Goal: Information Seeking & Learning: Find specific fact

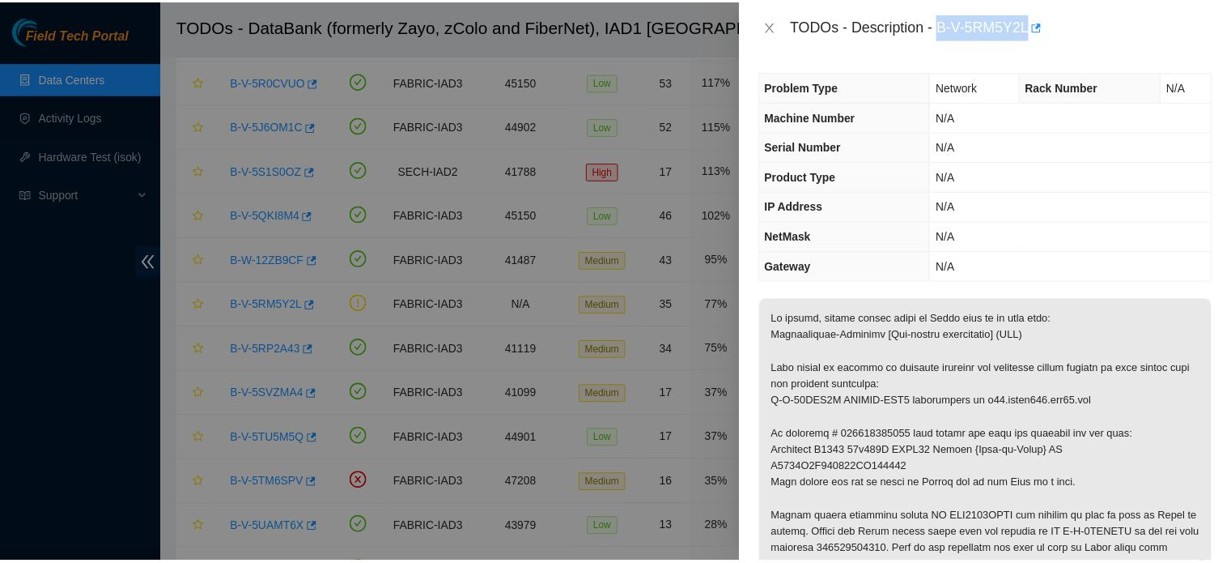
scroll to position [142, 0]
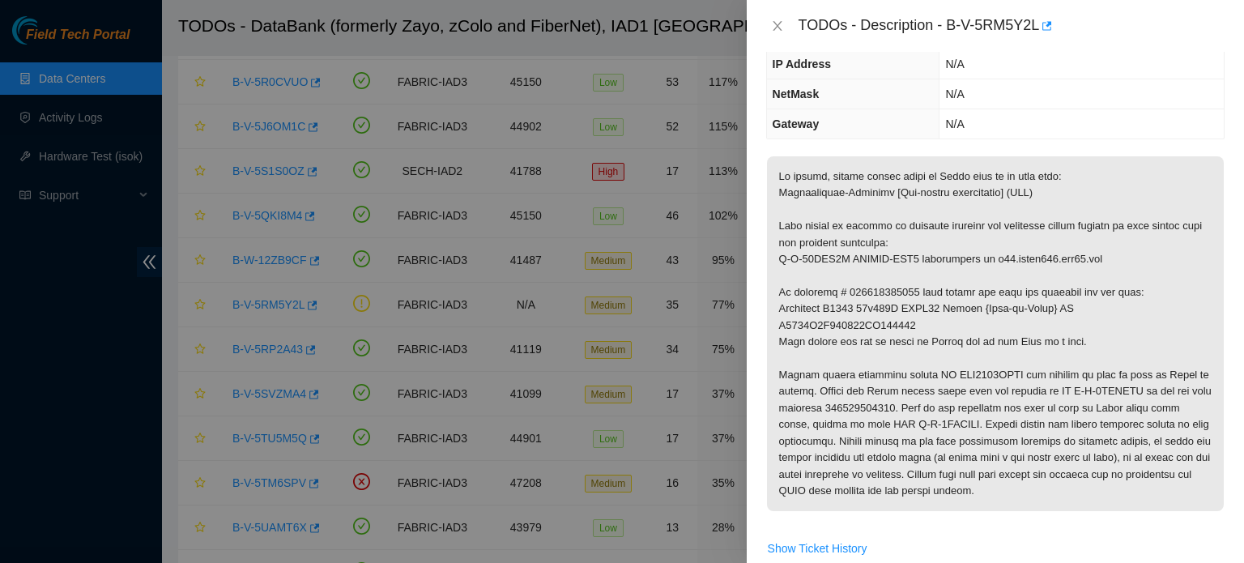
click at [6, 449] on div at bounding box center [622, 281] width 1244 height 563
click at [780, 28] on icon "close" at bounding box center [776, 26] width 9 height 10
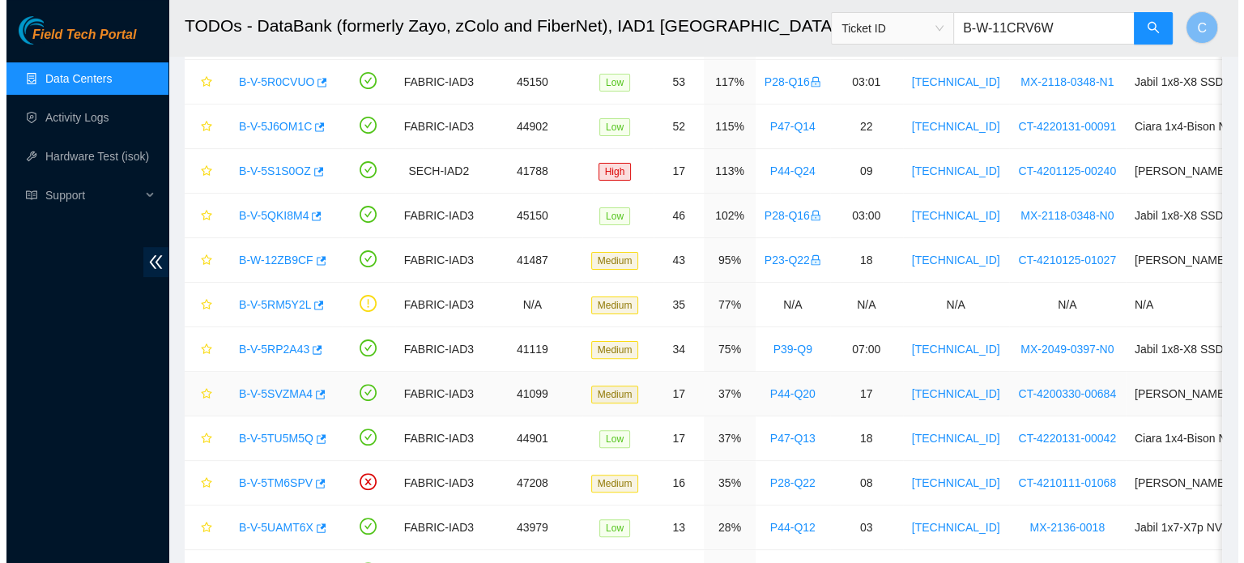
scroll to position [0, 0]
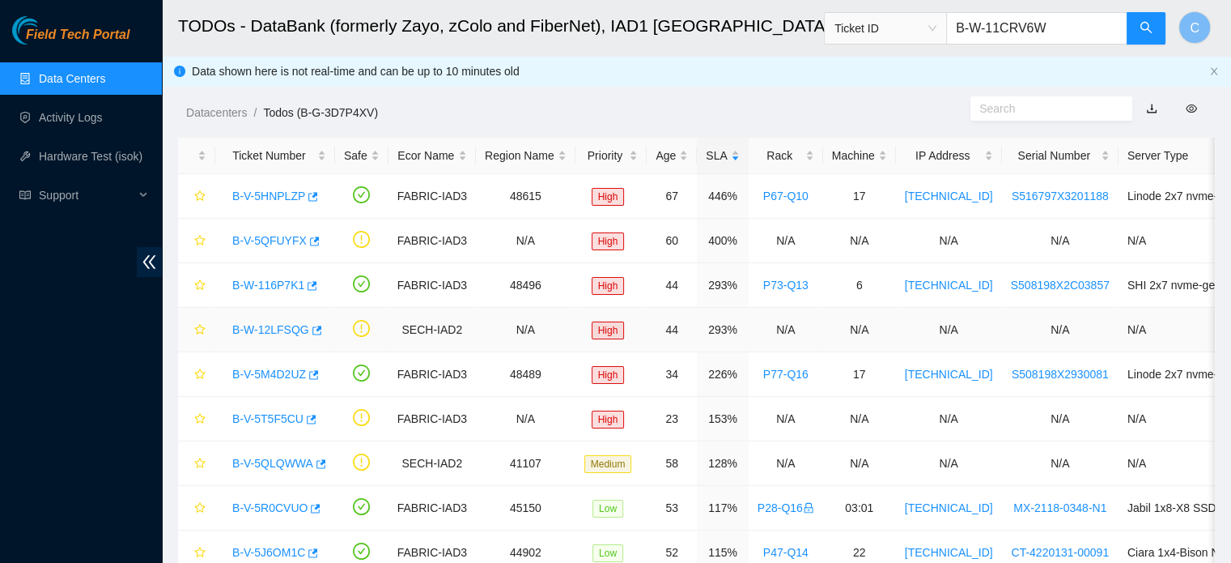
click at [269, 331] on link "B-W-12LFSQG" at bounding box center [270, 329] width 77 height 13
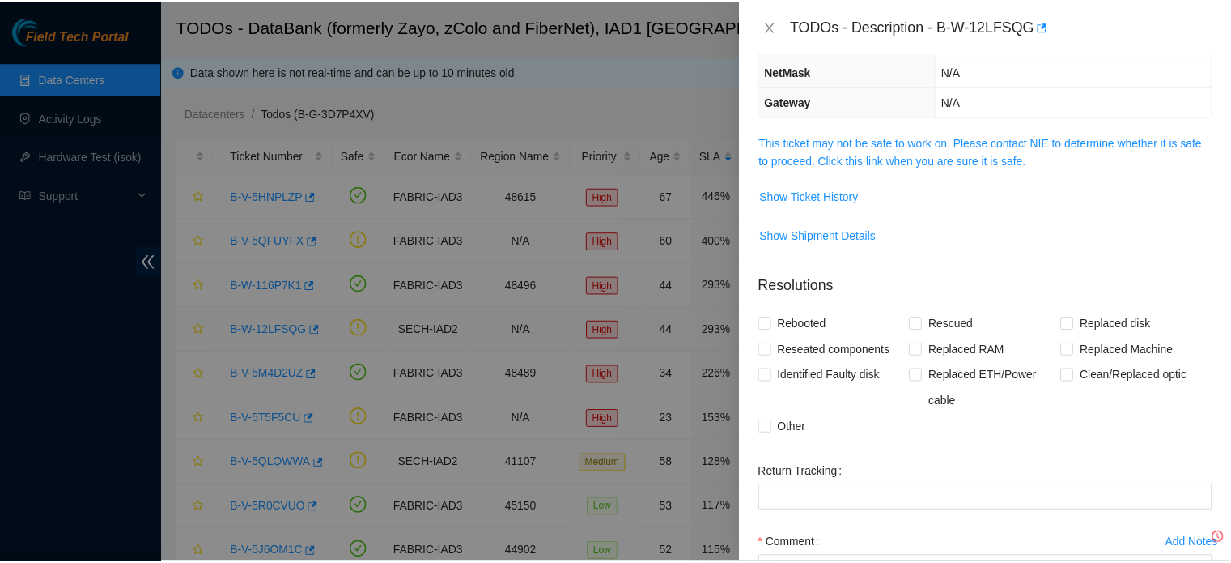
scroll to position [142, 0]
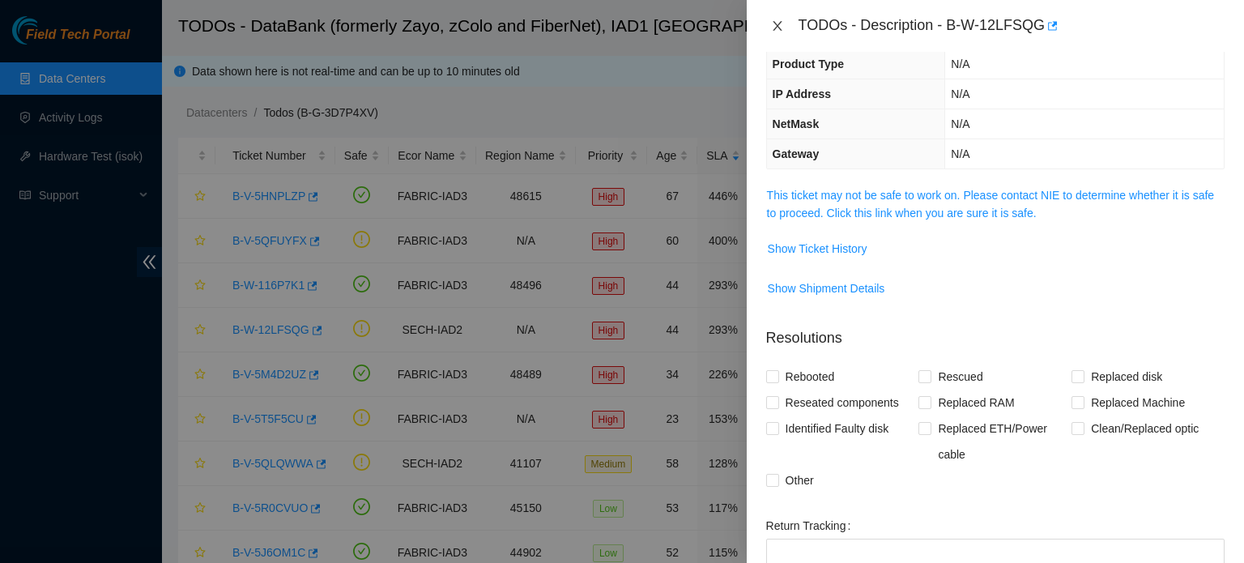
click at [775, 26] on icon "close" at bounding box center [777, 25] width 13 height 13
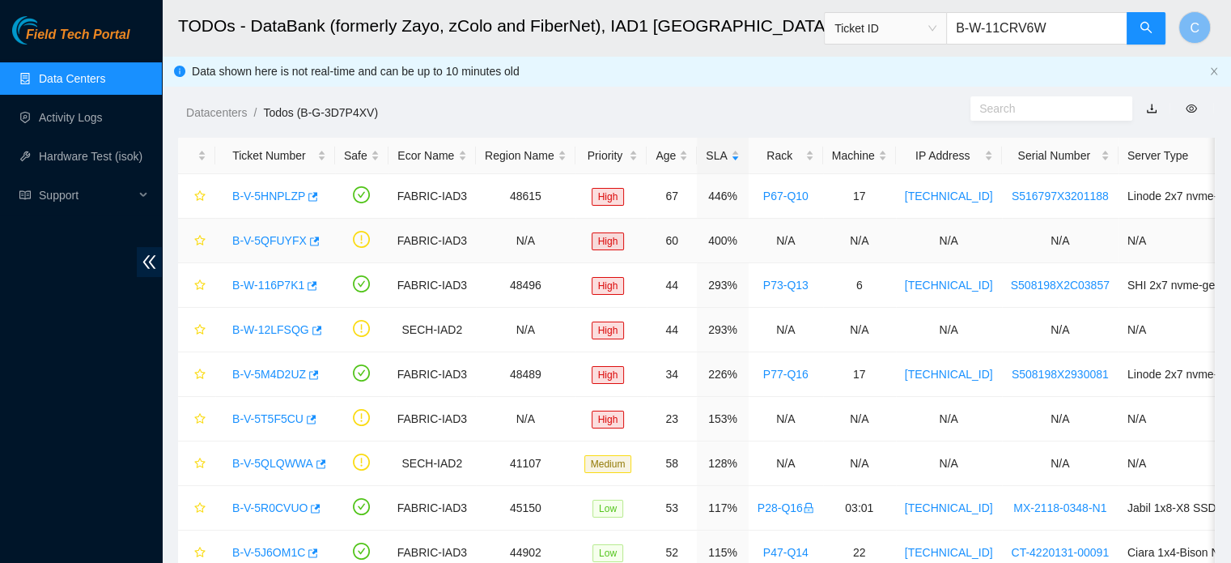
click at [266, 234] on link "B-V-5QFUYFX" at bounding box center [269, 240] width 74 height 13
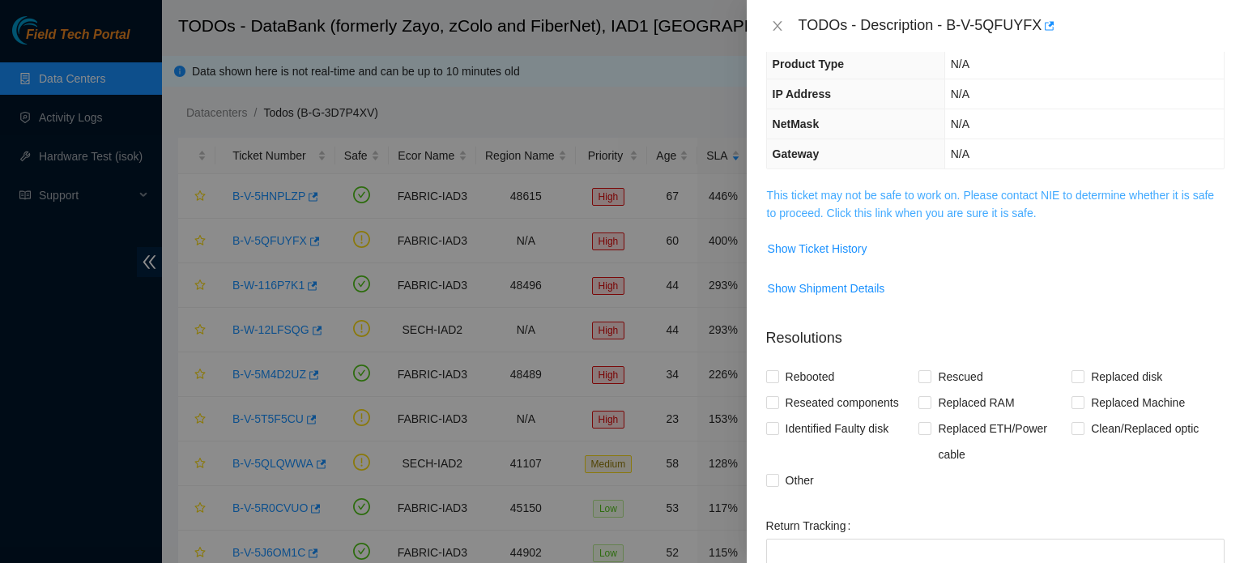
click at [885, 192] on link "This ticket may not be safe to work on. Please contact NIE to determine whether…" at bounding box center [990, 204] width 447 height 31
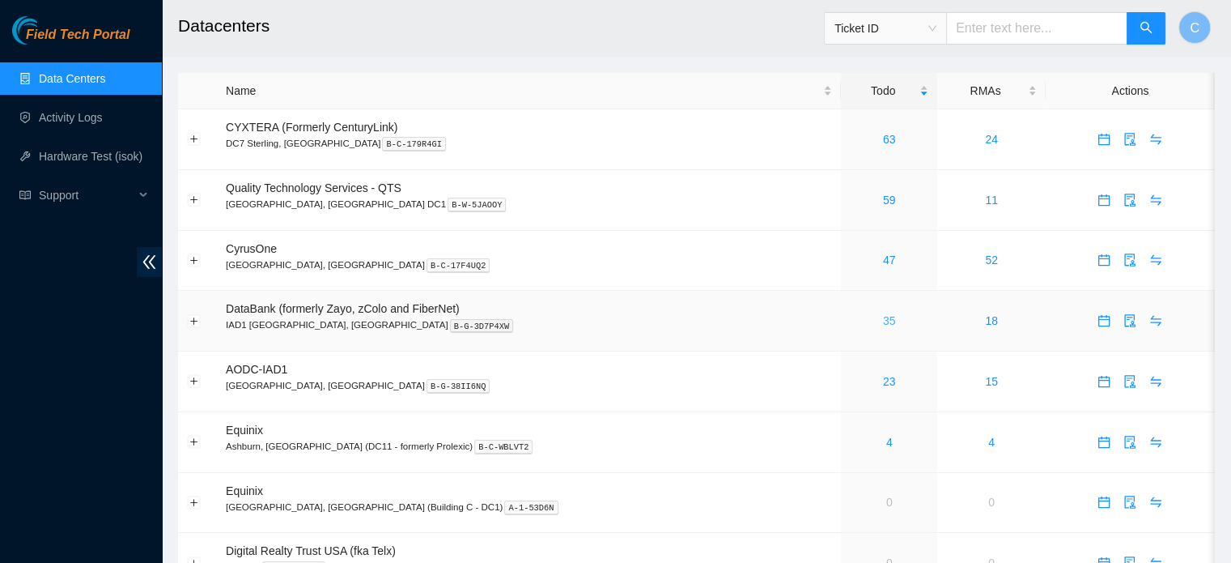
click at [883, 325] on link "35" at bounding box center [889, 320] width 13 height 13
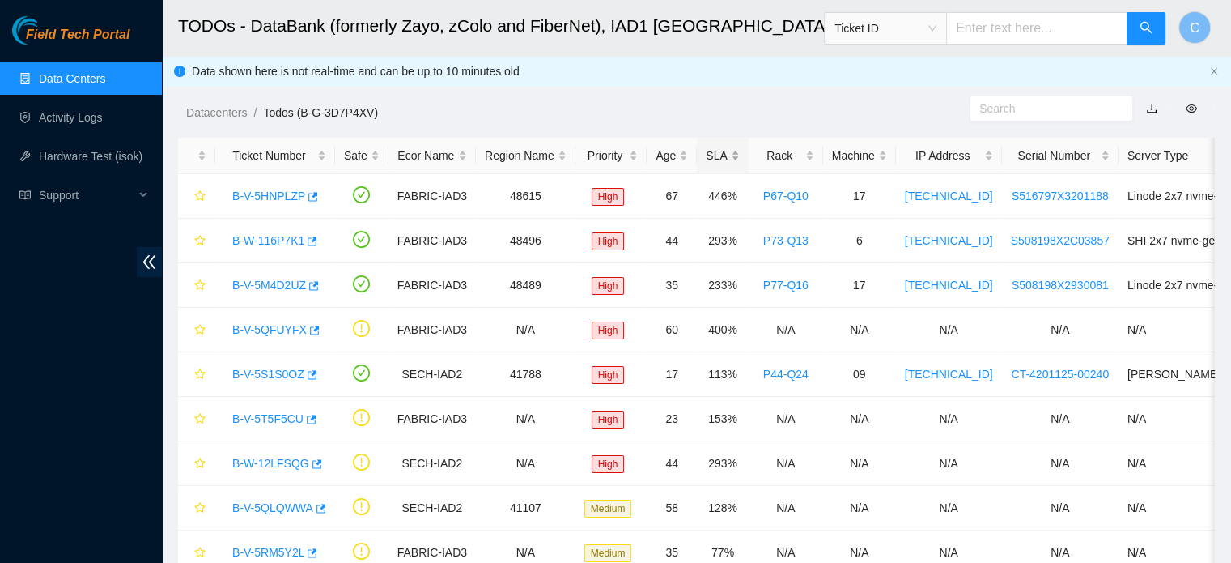
click at [716, 149] on div "SLA" at bounding box center [722, 156] width 33 height 18
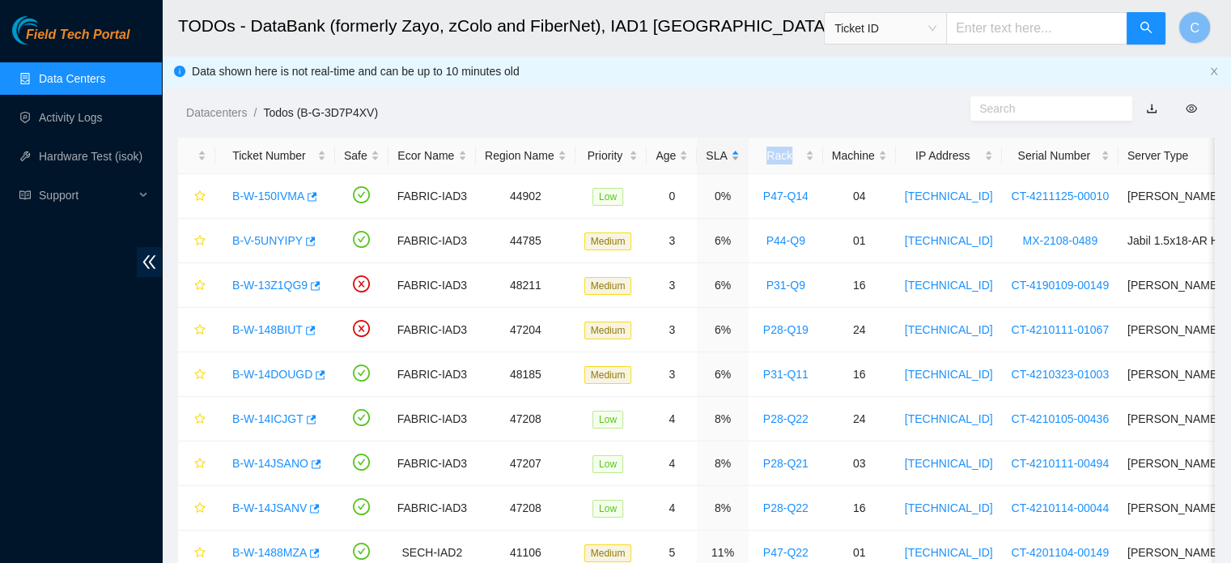
click at [715, 150] on div "SLA" at bounding box center [722, 156] width 33 height 18
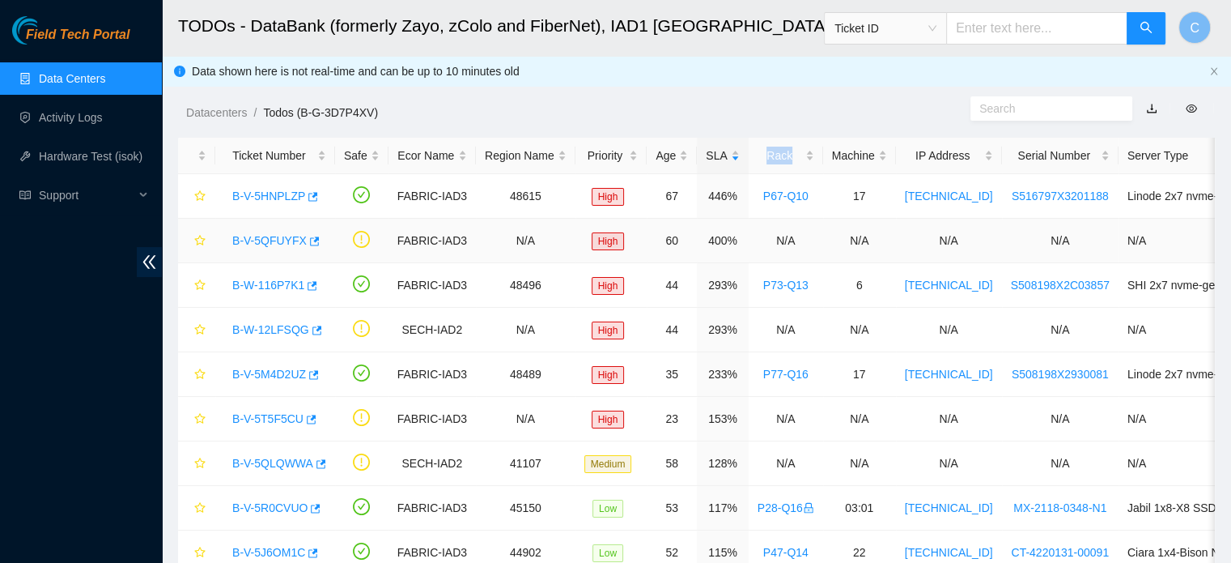
click at [274, 234] on link "B-V-5QFUYFX" at bounding box center [269, 240] width 74 height 13
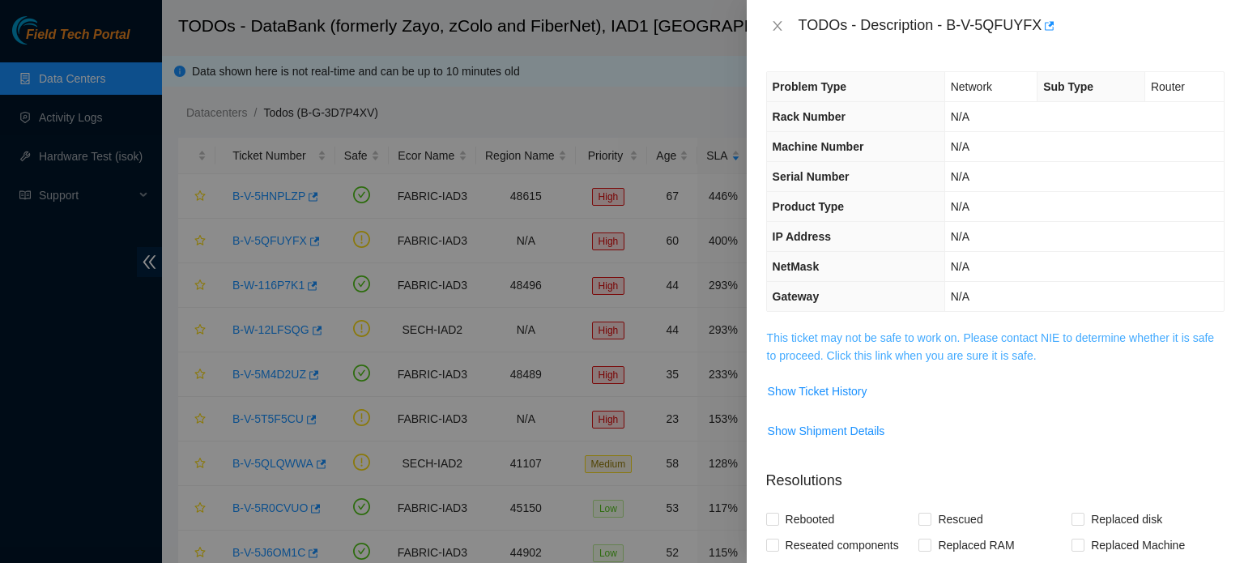
click at [899, 338] on link "This ticket may not be safe to work on. Please contact NIE to determine whether…" at bounding box center [990, 346] width 447 height 31
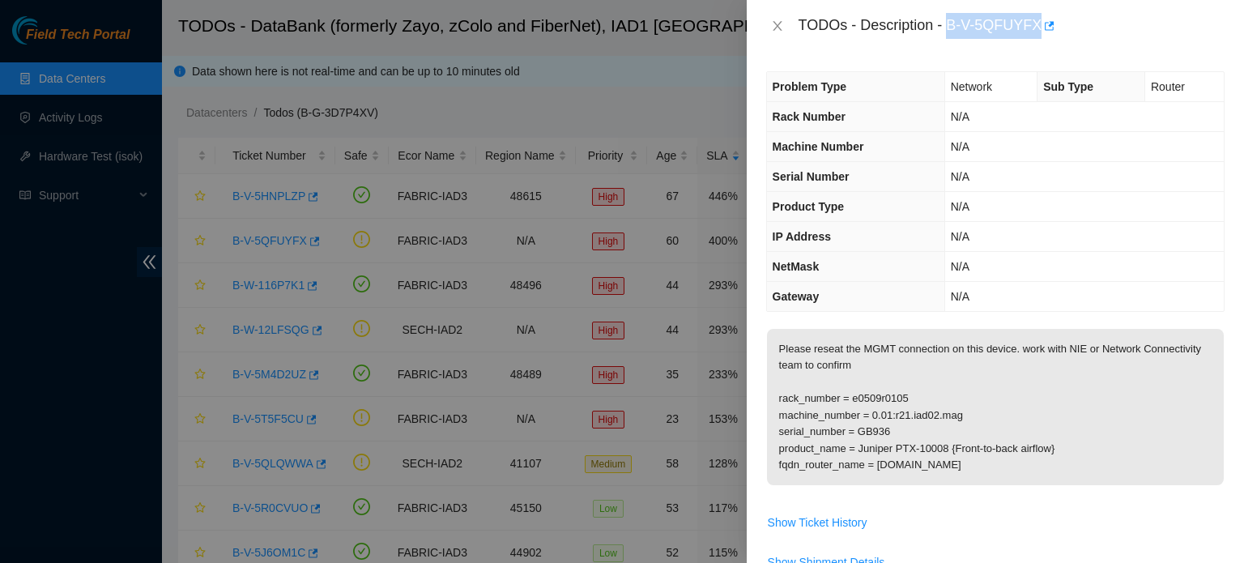
drag, startPoint x: 949, startPoint y: 22, endPoint x: 1037, endPoint y: 34, distance: 89.1
click at [1037, 34] on div "TODOs - Description - B-V-5QFUYFX" at bounding box center [1011, 26] width 426 height 26
copy div "B-V-5QFUYFX"
click at [878, 430] on p "Please reseat the MGMT connection on this device. work with NIE or Network Conn…" at bounding box center [995, 407] width 457 height 156
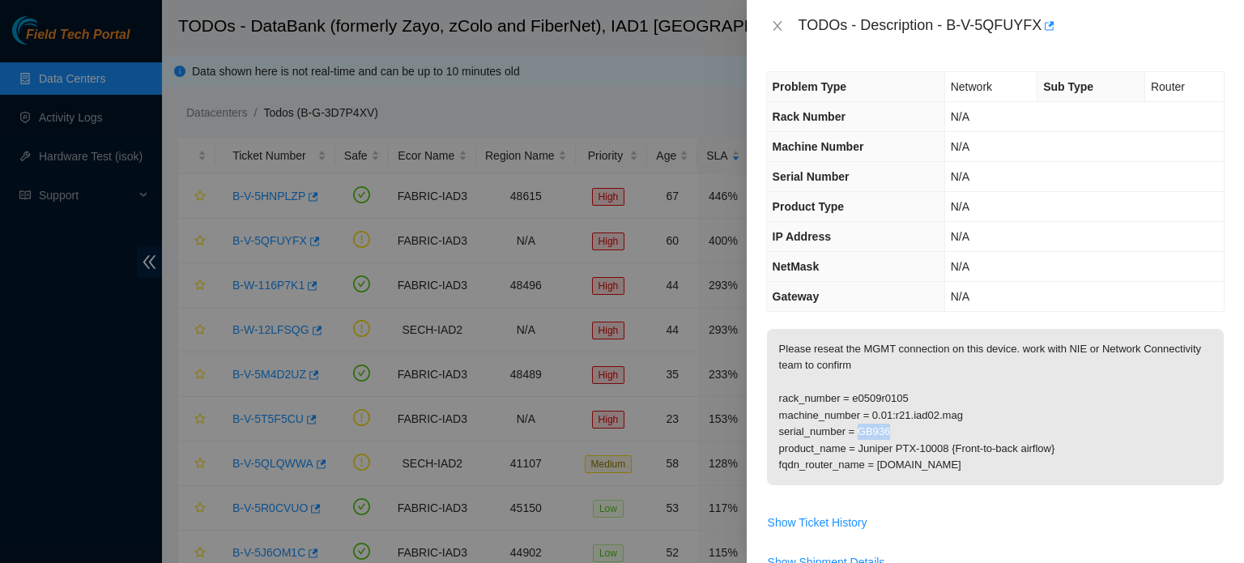
copy p "GB936"
click at [775, 20] on icon "close" at bounding box center [777, 25] width 13 height 13
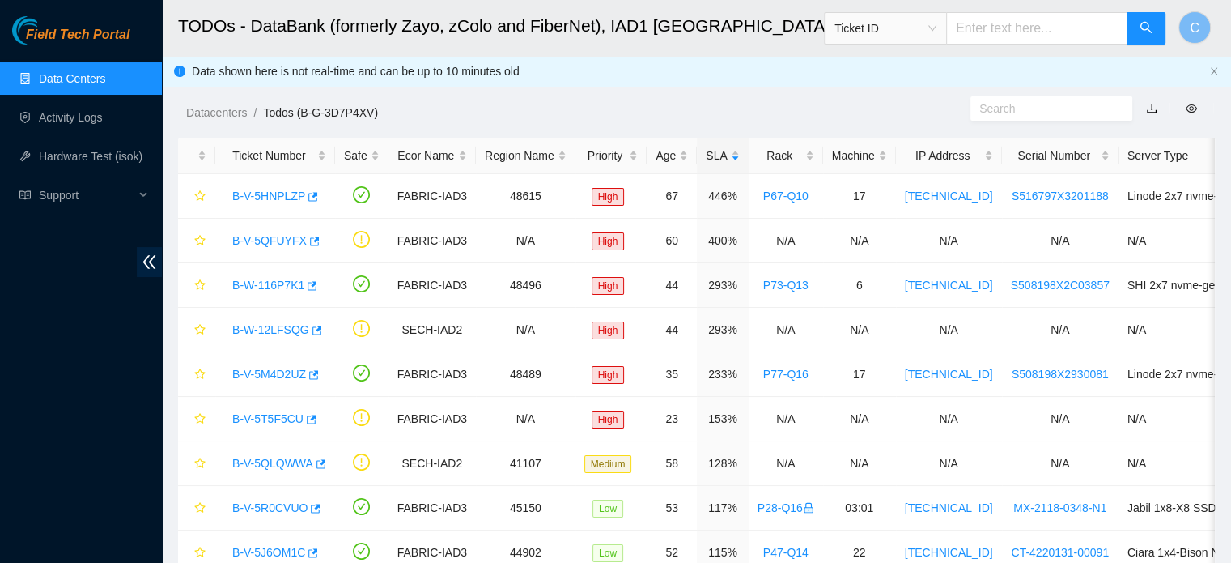
click at [1006, 36] on input "text" at bounding box center [1036, 28] width 181 height 32
paste input "GB936"
click at [927, 26] on span "Ticket ID" at bounding box center [886, 28] width 102 height 24
type input "GB936"
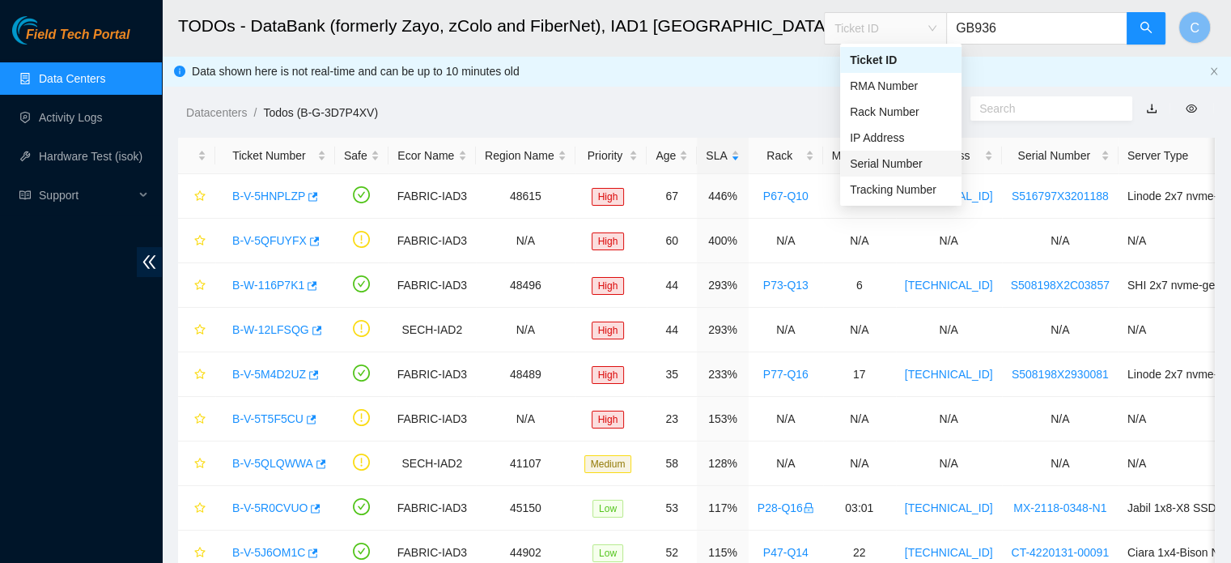
click at [904, 152] on div "Serial Number" at bounding box center [900, 164] width 121 height 26
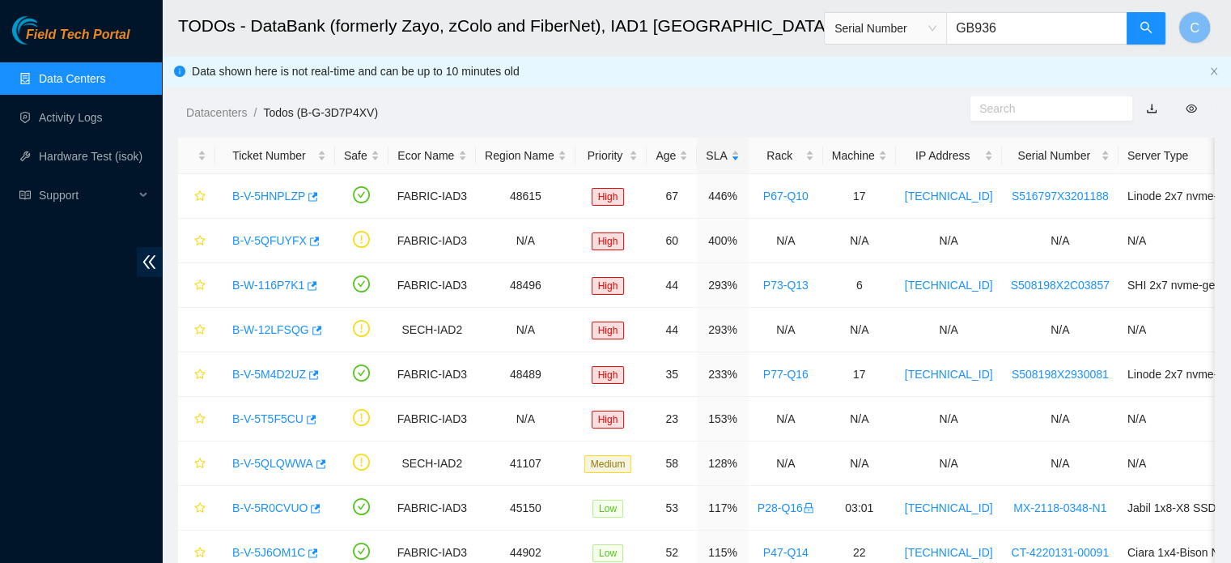
click at [1049, 27] on input "GB936" at bounding box center [1036, 28] width 181 height 32
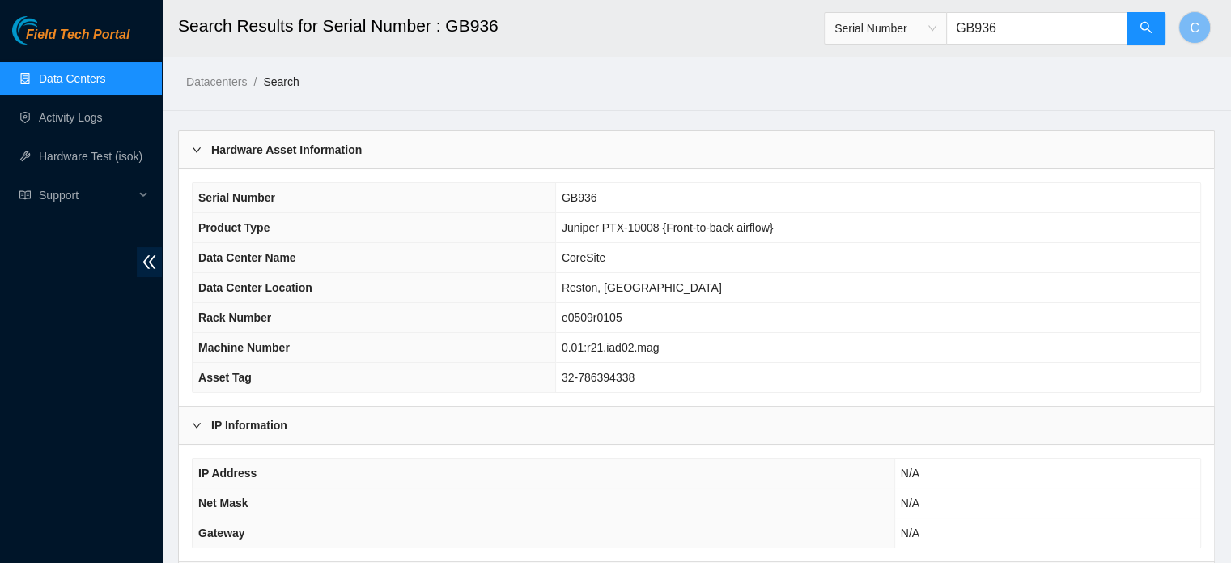
click at [96, 79] on link "Data Centers" at bounding box center [72, 78] width 66 height 13
